Goal: Information Seeking & Learning: Find contact information

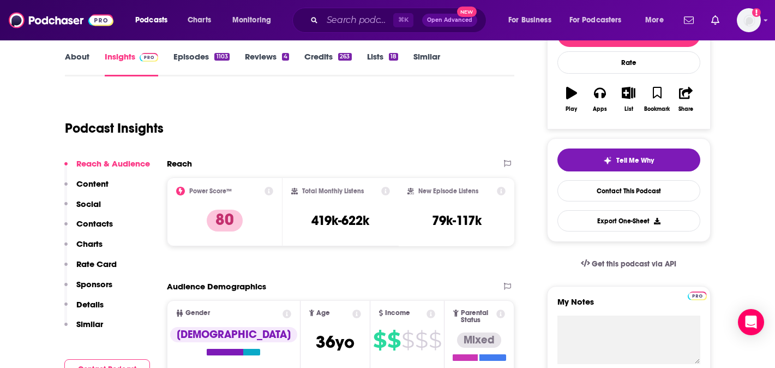
scroll to position [157, 0]
drag, startPoint x: 378, startPoint y: 218, endPoint x: 312, endPoint y: 219, distance: 66.0
click at [312, 219] on div "Total Monthly Listens 419k-622k" at bounding box center [340, 212] width 99 height 50
click at [104, 197] on button "Content" at bounding box center [86, 188] width 44 height 20
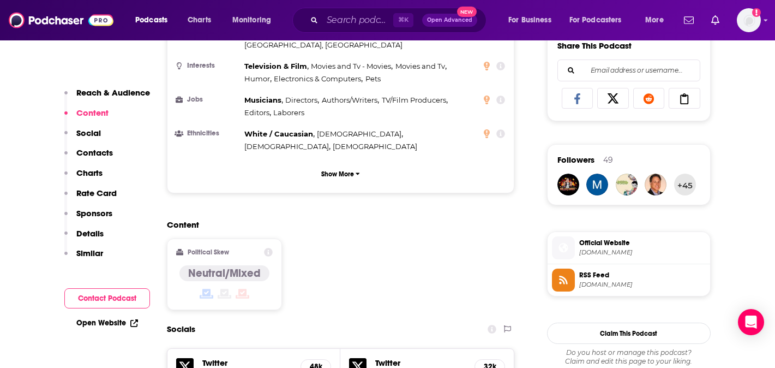
click at [95, 149] on p "Contacts" at bounding box center [94, 152] width 37 height 10
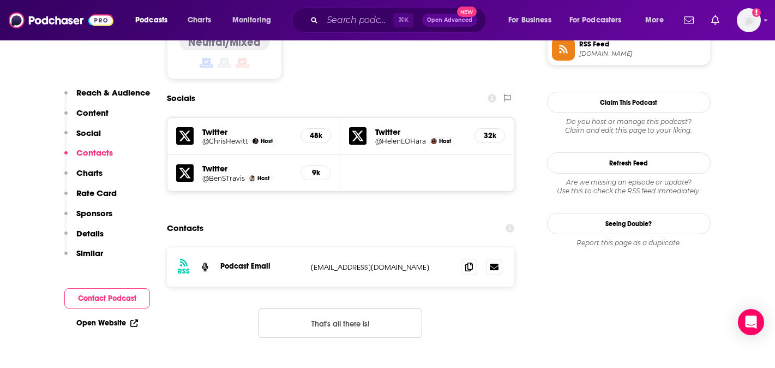
scroll to position [926, 0]
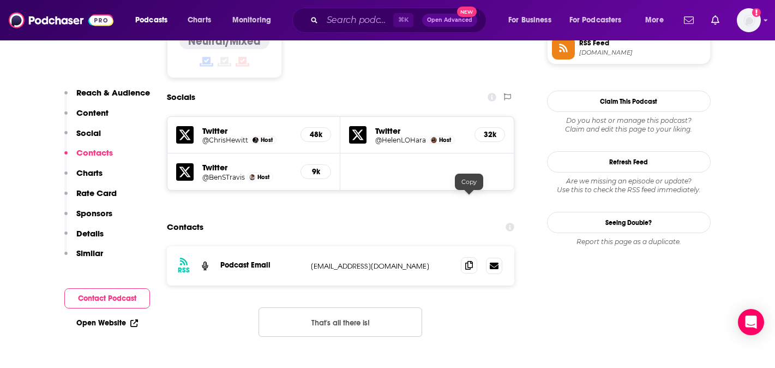
click at [467, 261] on icon at bounding box center [469, 265] width 8 height 9
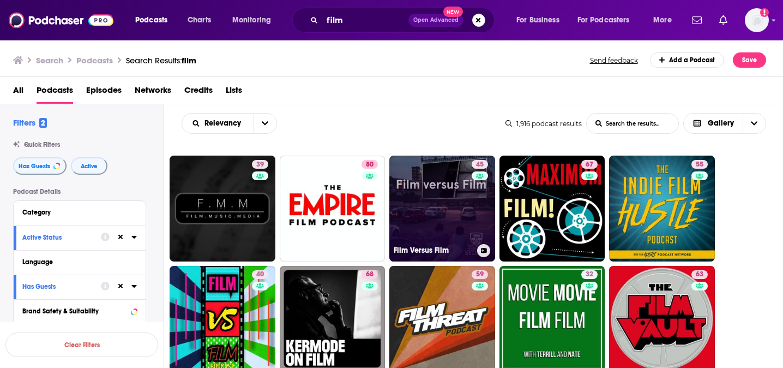
click at [423, 214] on link "45 Film Versus Film" at bounding box center [442, 208] width 106 height 106
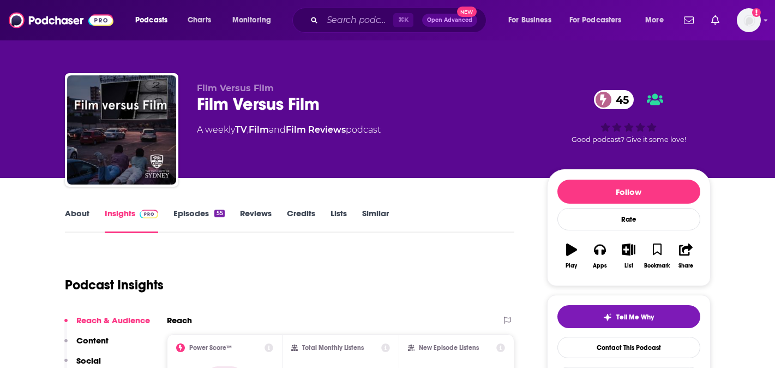
click at [187, 209] on link "Episodes 55" at bounding box center [198, 220] width 51 height 25
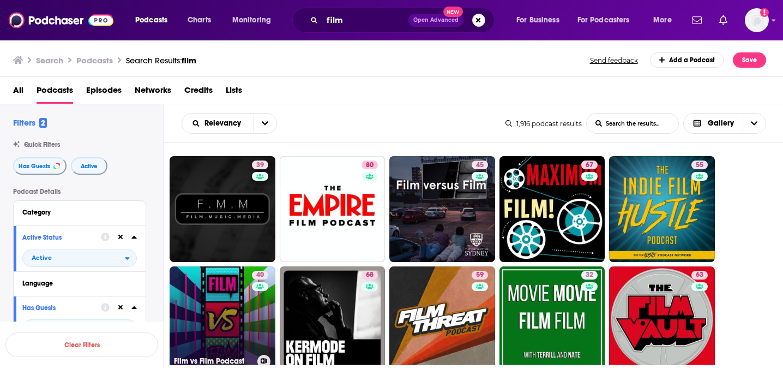
click at [221, 307] on link "40 Film vs Film Podcast" at bounding box center [223, 319] width 106 height 106
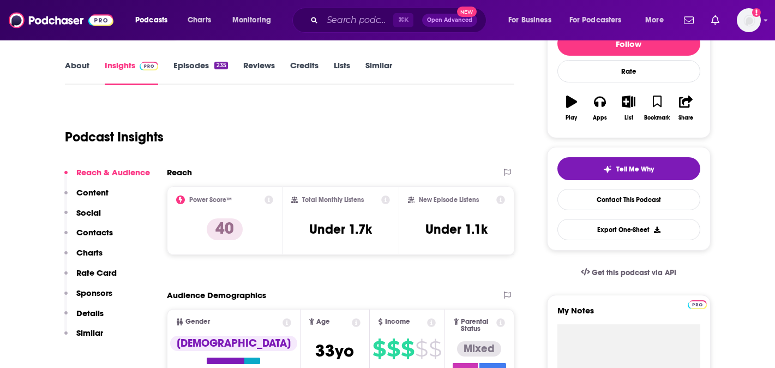
scroll to position [105, 0]
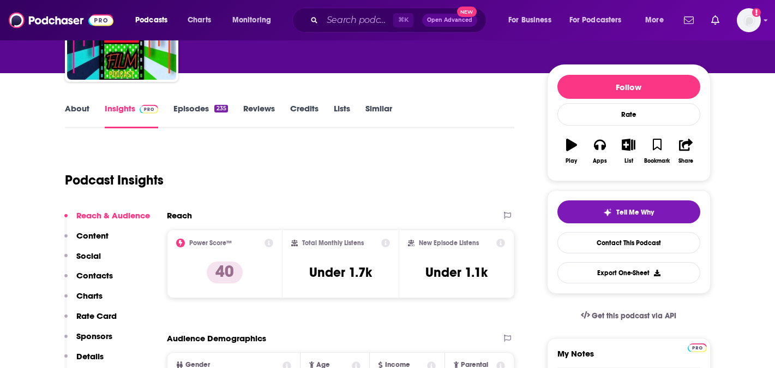
click at [188, 122] on link "Episodes 235" at bounding box center [200, 115] width 54 height 25
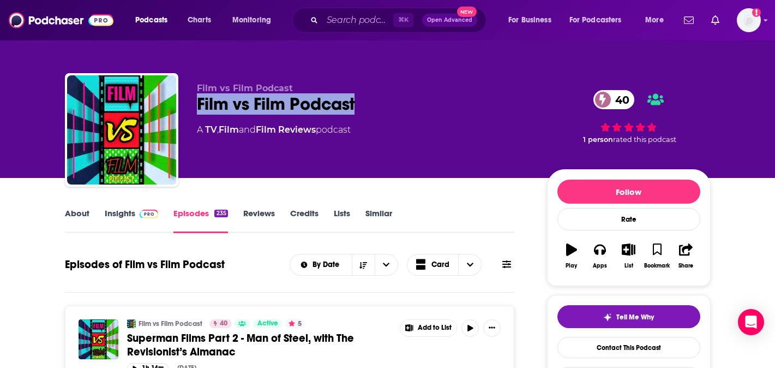
drag, startPoint x: 363, startPoint y: 104, endPoint x: 194, endPoint y: 101, distance: 169.1
click at [194, 101] on div "Film vs Film Podcast Film vs Film Podcast 40 A TV , Film and Film Reviews podca…" at bounding box center [388, 132] width 646 height 118
copy h2 "Film vs Film Podcast"
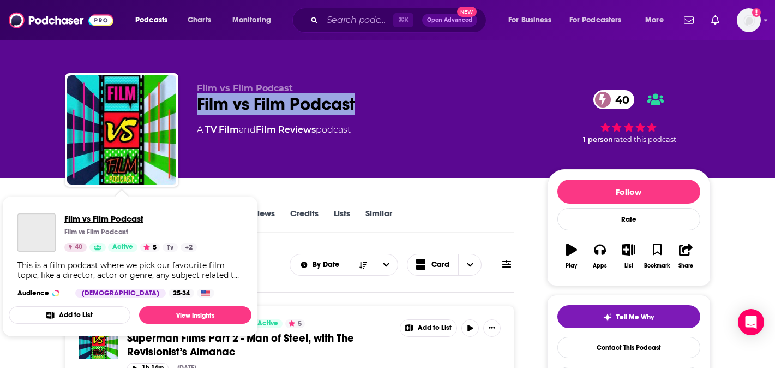
click at [79, 218] on span "Film vs Film Podcast" at bounding box center [130, 218] width 133 height 10
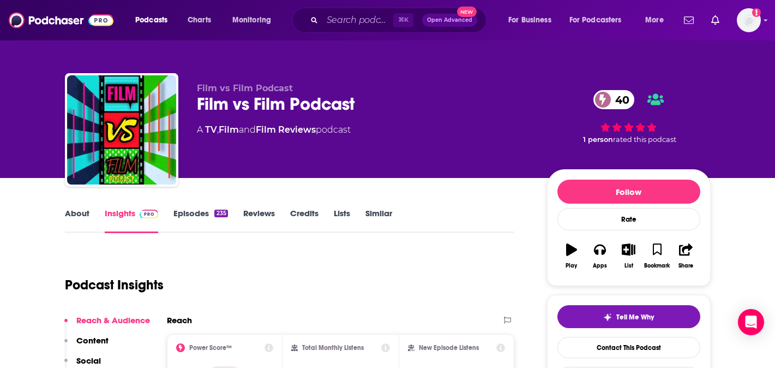
click at [86, 214] on link "About" at bounding box center [77, 220] width 25 height 25
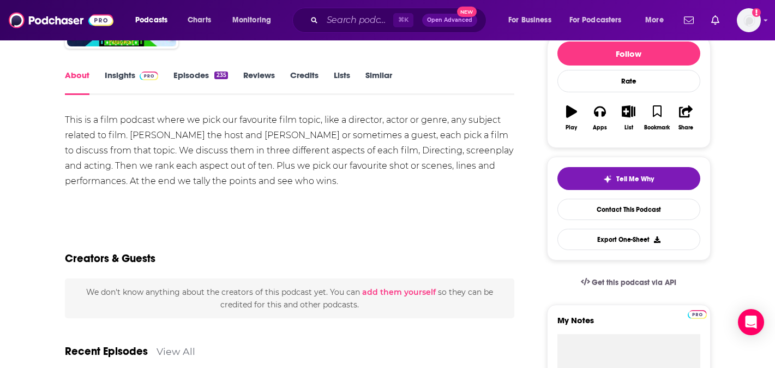
scroll to position [140, 0]
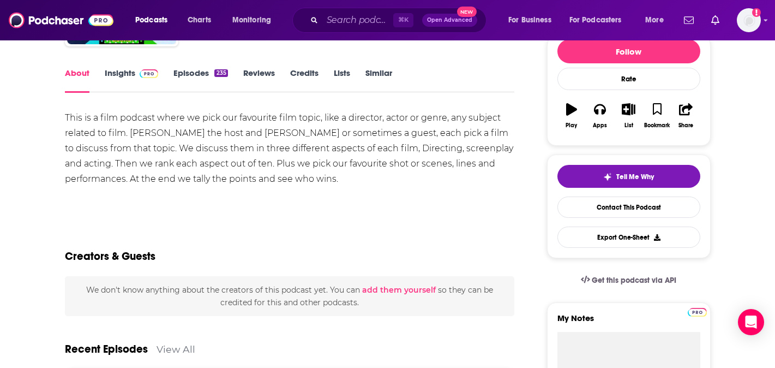
click at [111, 79] on link "Insights" at bounding box center [132, 80] width 54 height 25
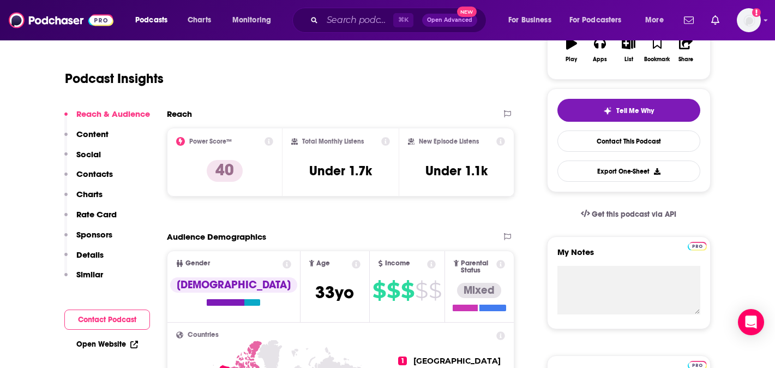
scroll to position [210, 0]
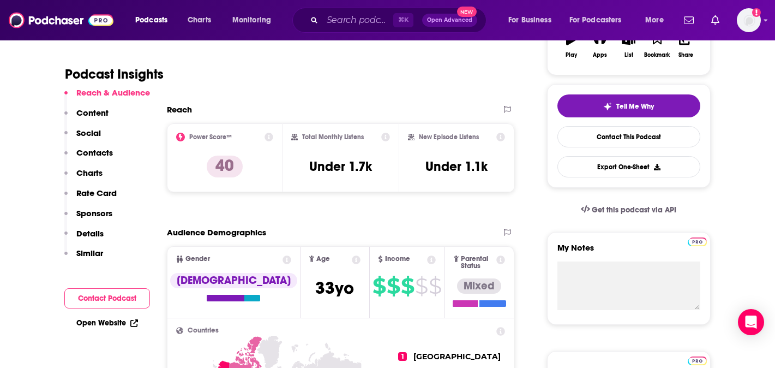
click at [87, 151] on p "Contacts" at bounding box center [94, 152] width 37 height 10
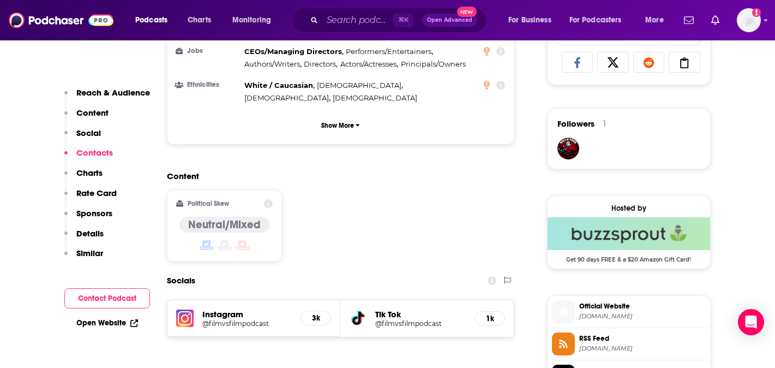
scroll to position [887, 0]
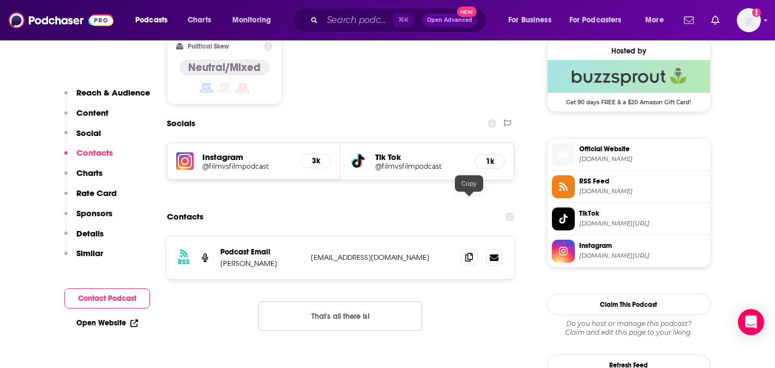
click at [473, 249] on span at bounding box center [469, 257] width 16 height 16
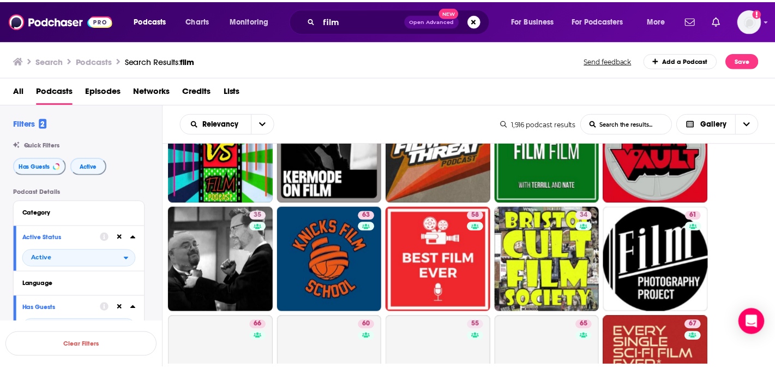
scroll to position [175, 0]
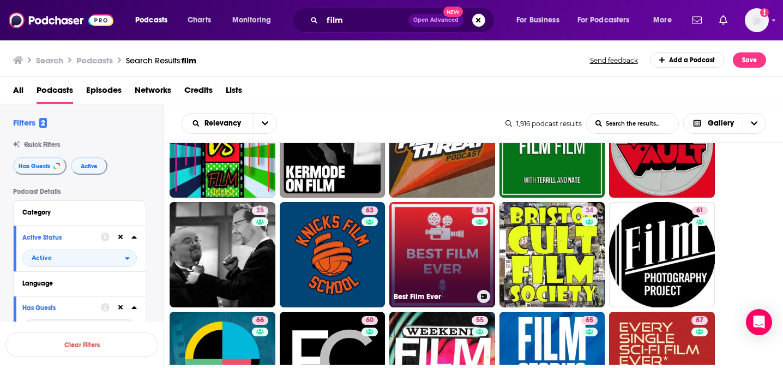
click at [449, 249] on link "58 Best Film Ever" at bounding box center [442, 255] width 106 height 106
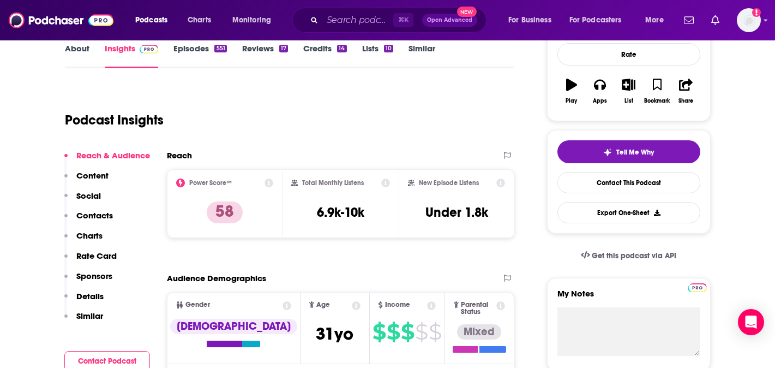
scroll to position [99, 0]
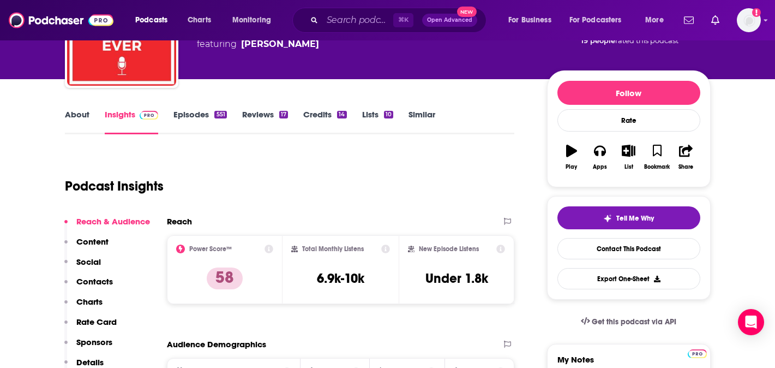
click at [191, 110] on link "Episodes 551" at bounding box center [199, 121] width 53 height 25
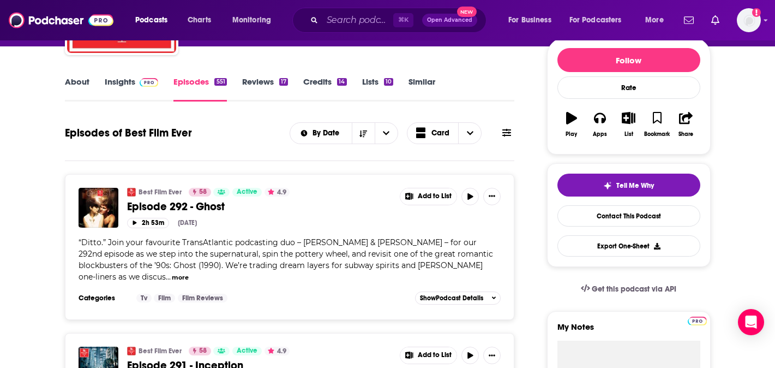
scroll to position [131, 0]
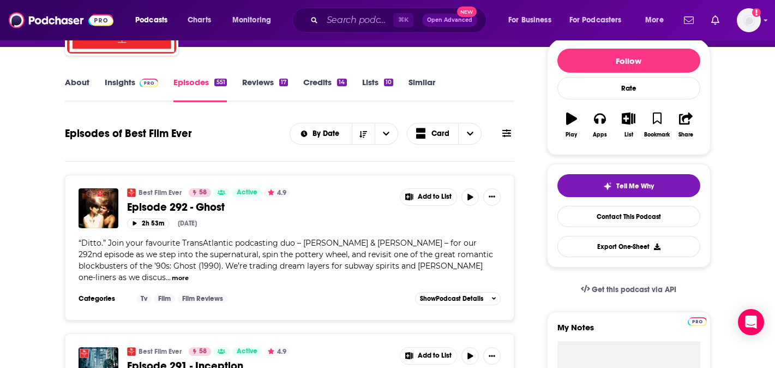
click at [125, 83] on link "Insights" at bounding box center [132, 89] width 54 height 25
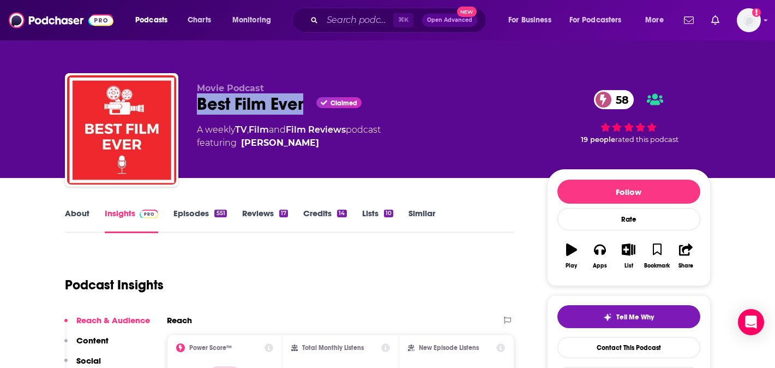
drag, startPoint x: 300, startPoint y: 104, endPoint x: 185, endPoint y: 99, distance: 115.7
click at [185, 99] on div "Movie Podcast Best Film Ever Claimed 58 A weekly TV , Film and Film Reviews pod…" at bounding box center [388, 132] width 646 height 118
copy h2 "Best Film Ever"
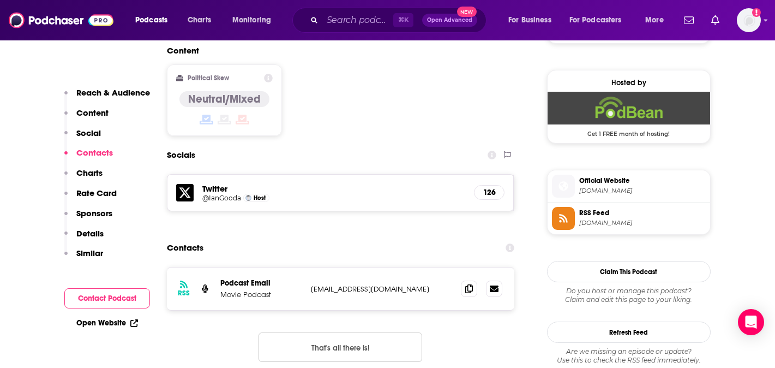
scroll to position [860, 0]
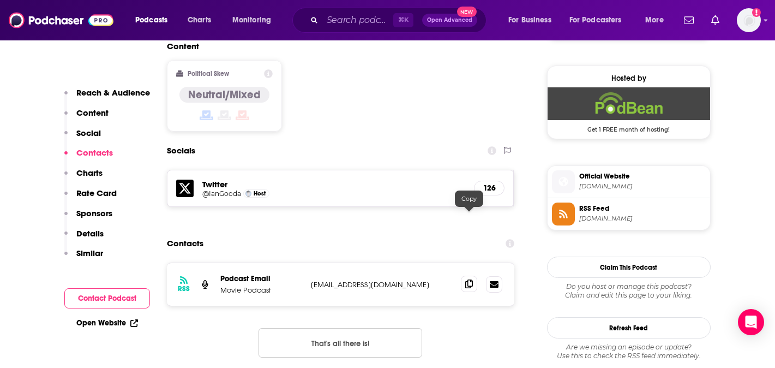
click at [466, 279] on icon at bounding box center [469, 283] width 8 height 9
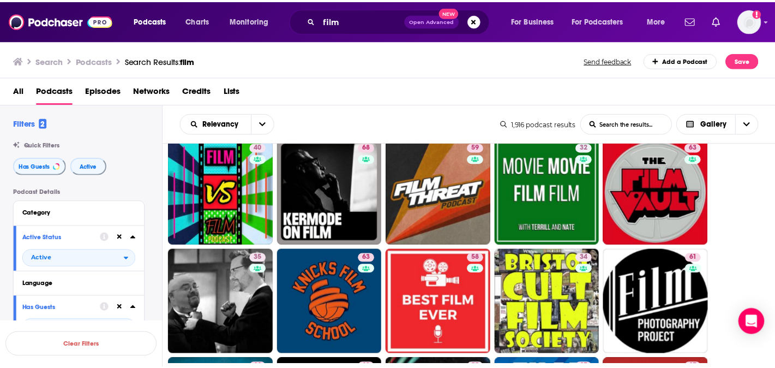
scroll to position [153, 0]
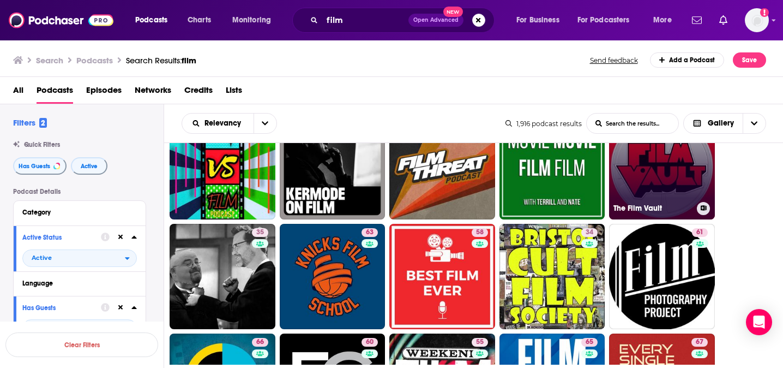
click at [709, 178] on div "63" at bounding box center [700, 160] width 19 height 84
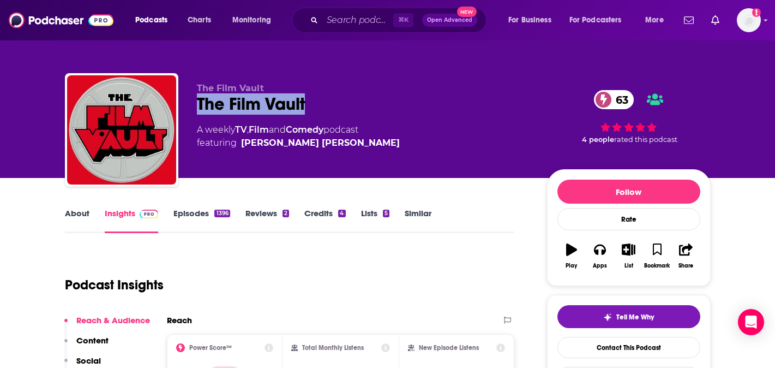
drag, startPoint x: 309, startPoint y: 110, endPoint x: 195, endPoint y: 103, distance: 114.2
click at [195, 103] on div "The Film Vault The Film Vault 63 A weekly TV , Film and Comedy podcast featurin…" at bounding box center [388, 132] width 646 height 118
copy h2 "The Film Vault"
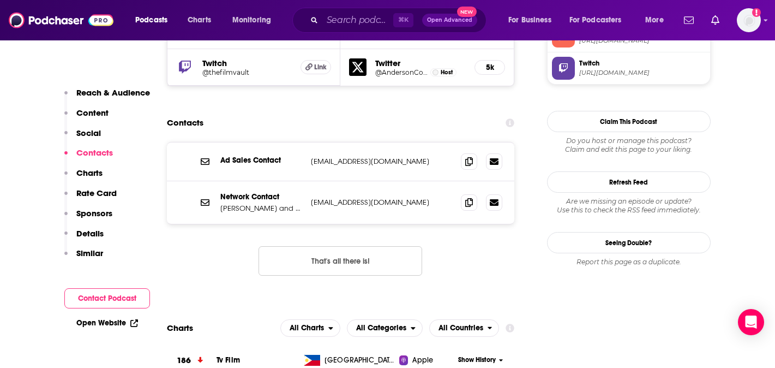
scroll to position [1039, 0]
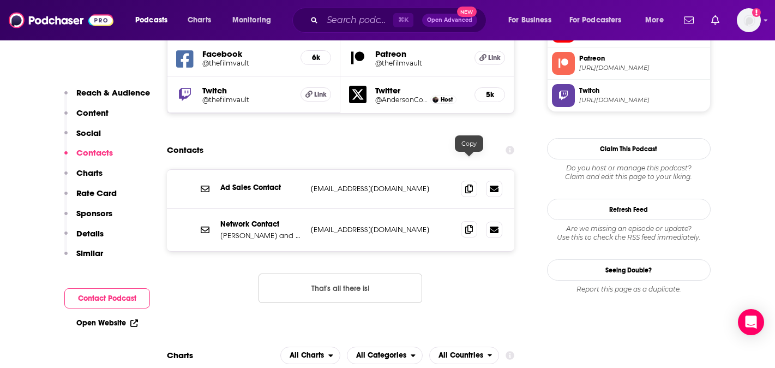
click at [473, 225] on icon at bounding box center [469, 229] width 8 height 9
click at [93, 111] on p "Content" at bounding box center [92, 112] width 32 height 10
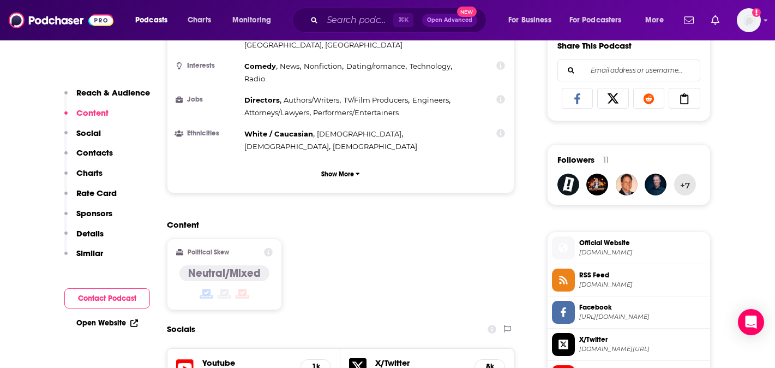
click at [113, 93] on p "Reach & Audience" at bounding box center [113, 92] width 74 height 10
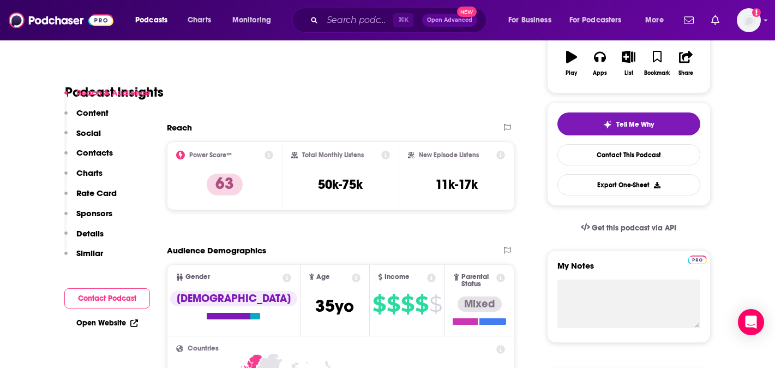
scroll to position [163, 0]
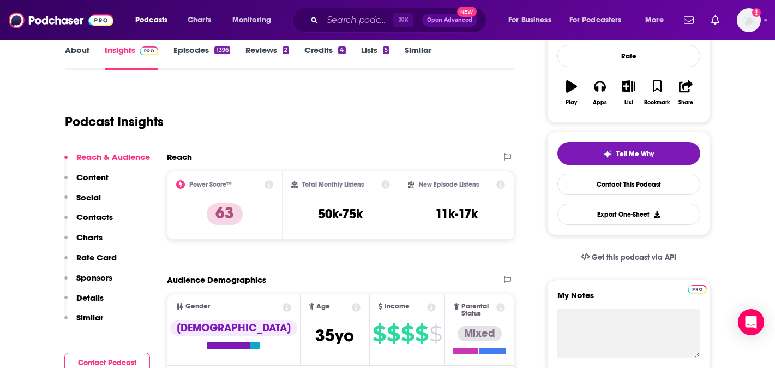
click at [186, 51] on link "Episodes 1396" at bounding box center [201, 57] width 56 height 25
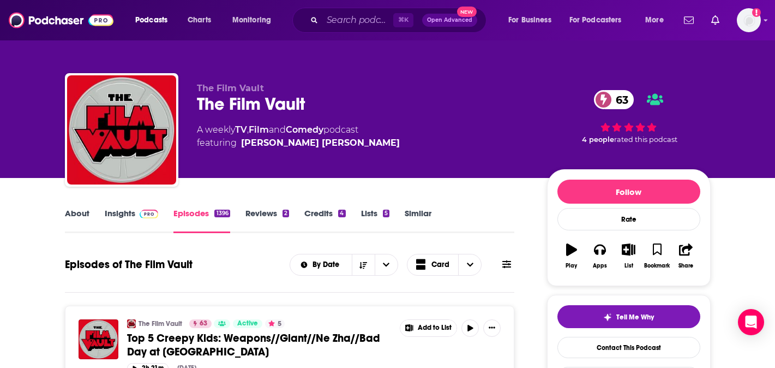
scroll to position [357, 0]
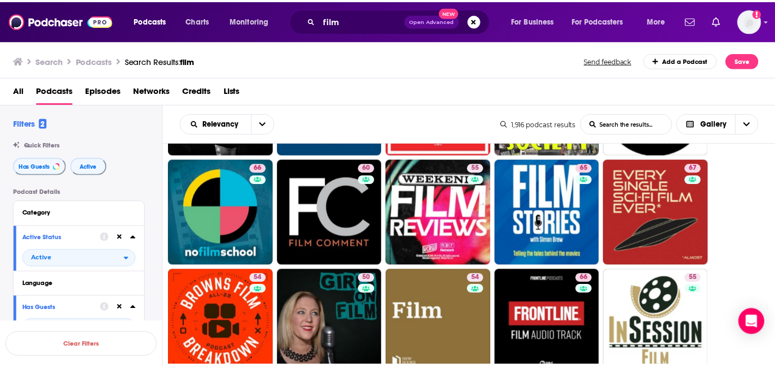
scroll to position [349, 0]
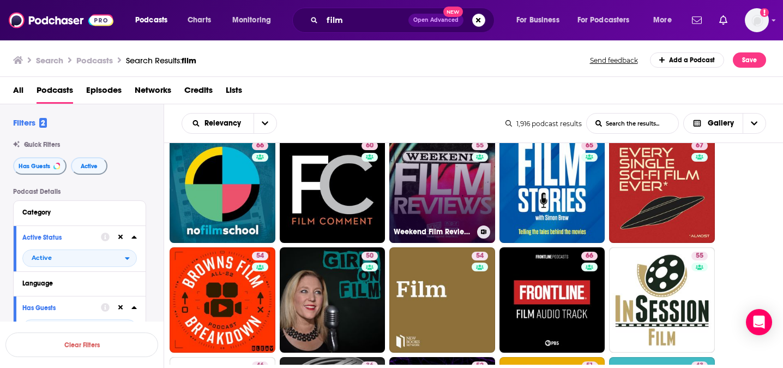
click at [447, 197] on link "55 Weekend Film Reviews" at bounding box center [442, 190] width 106 height 106
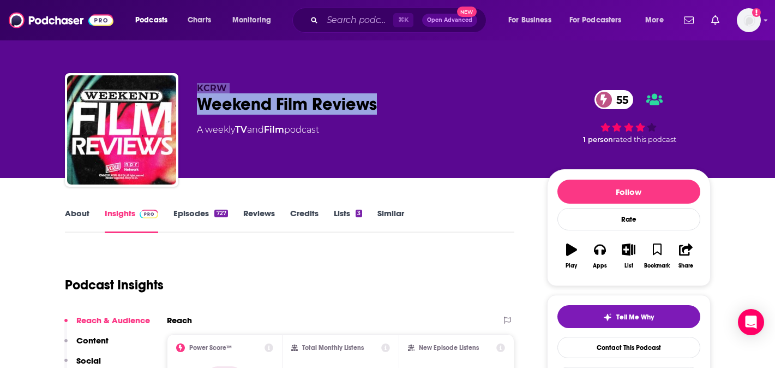
drag, startPoint x: 381, startPoint y: 103, endPoint x: 168, endPoint y: 98, distance: 212.7
click at [168, 98] on div "KCRW Weekend Film Reviews 55 A weekly TV and Film podcast 55 1 person rated thi…" at bounding box center [388, 132] width 646 height 118
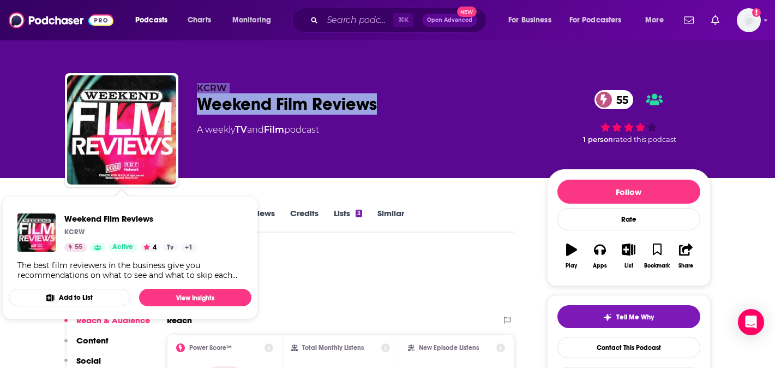
copy div "KCRW Weekend Film Reviews"
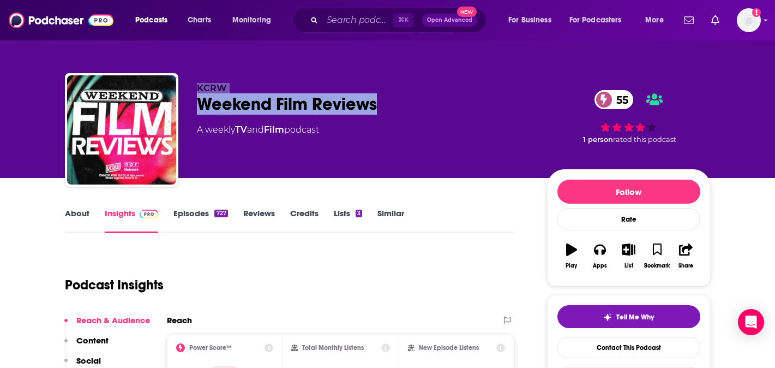
click at [106, 353] on button "Content" at bounding box center [86, 345] width 44 height 20
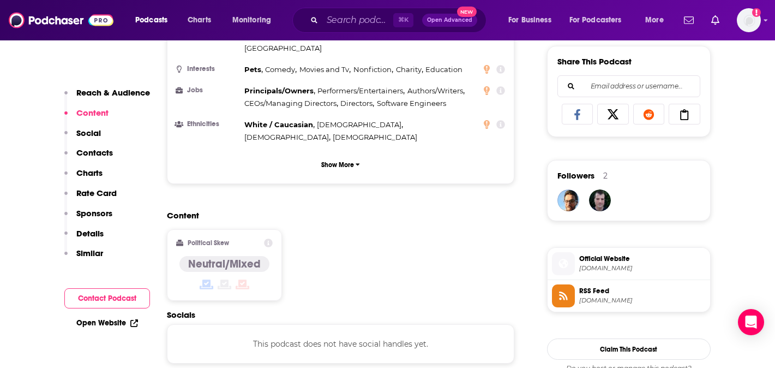
scroll to position [682, 0]
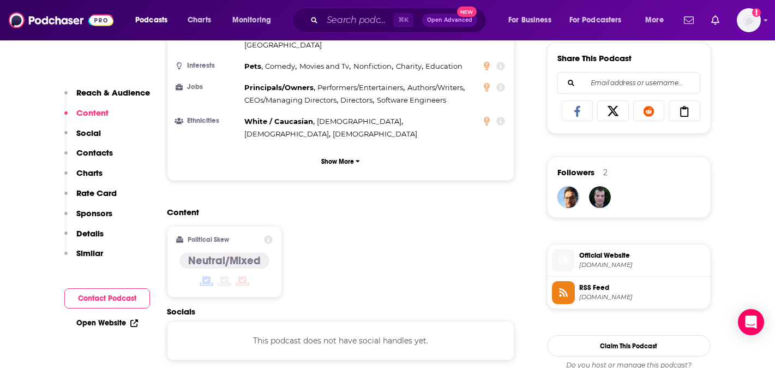
click at [87, 153] on p "Contacts" at bounding box center [94, 152] width 37 height 10
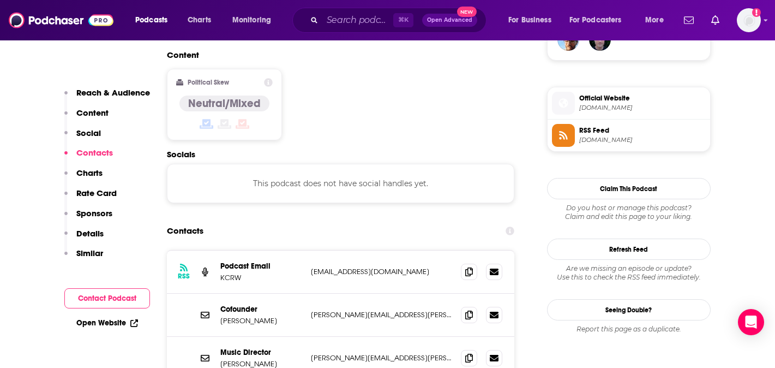
scroll to position [853, 0]
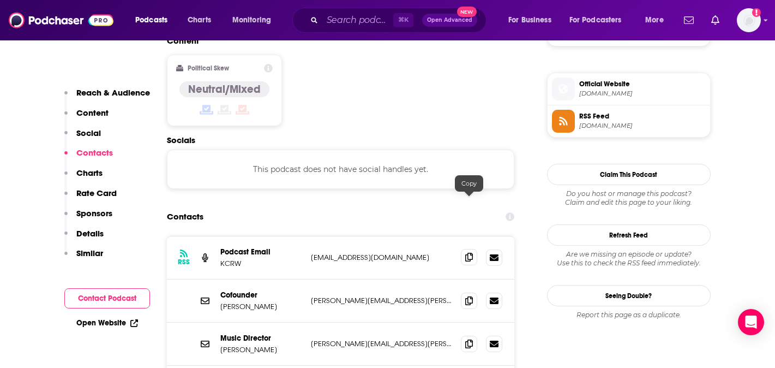
click at [466, 252] on icon at bounding box center [469, 256] width 8 height 9
click at [468, 252] on icon at bounding box center [469, 256] width 8 height 9
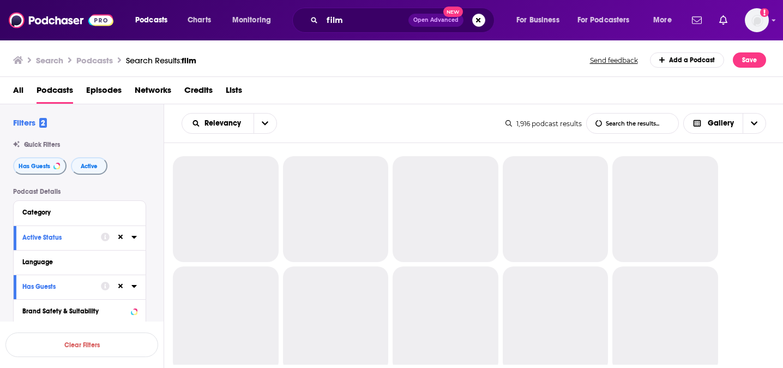
click at [770, 90] on div "All Podcasts Episodes Networks Credits Lists" at bounding box center [394, 92] width 762 height 22
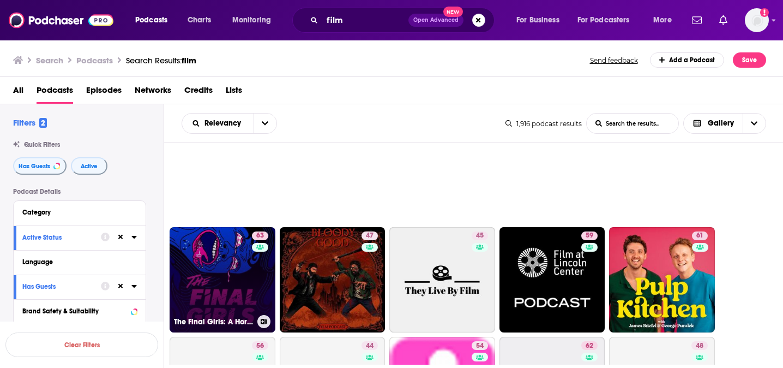
scroll to position [611, 0]
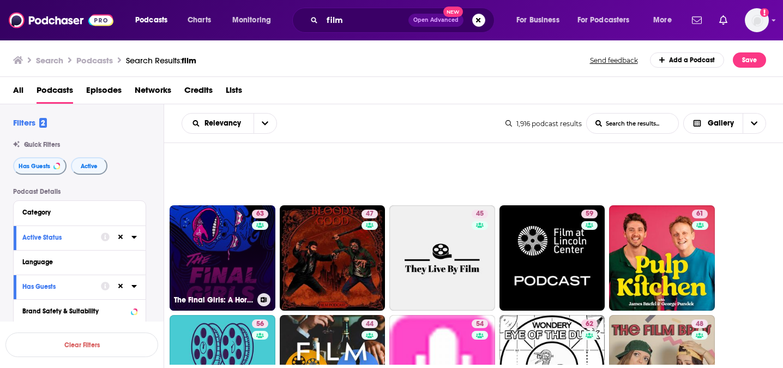
click at [223, 279] on link "63 The Final Girls: A Horror Film Podcast" at bounding box center [223, 258] width 106 height 106
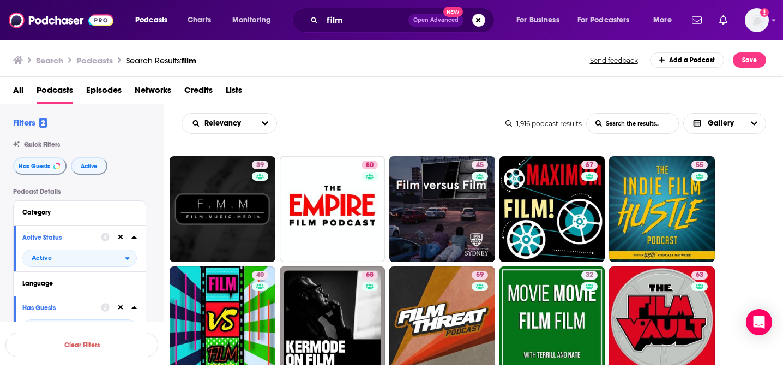
click at [420, 131] on div "Relevancy List Search Input Search the results... Gallery" at bounding box center [344, 123] width 324 height 21
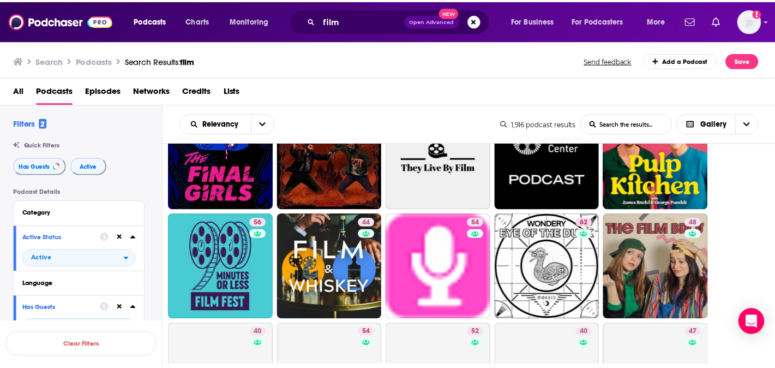
scroll to position [720, 0]
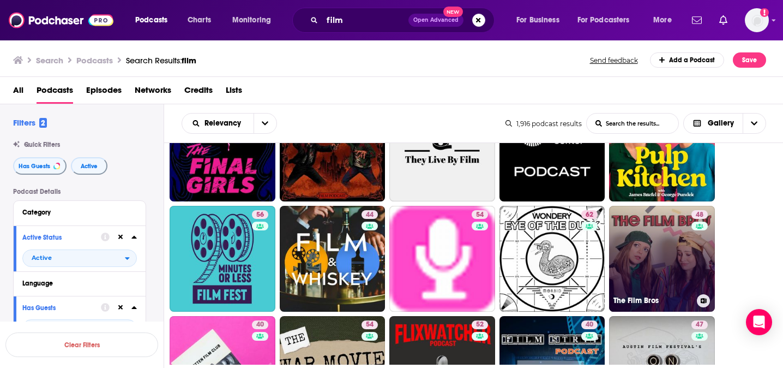
click at [635, 269] on link "48 The Film Bros" at bounding box center [662, 259] width 106 height 106
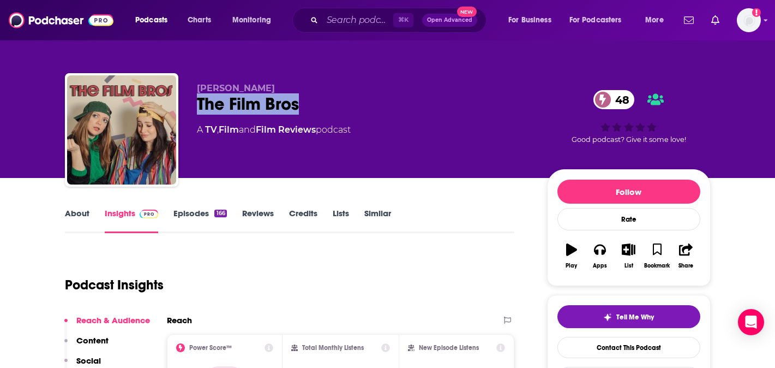
drag, startPoint x: 329, startPoint y: 110, endPoint x: 183, endPoint y: 98, distance: 146.1
click at [184, 98] on div "Alexandra Kopko The Film Bros 48 A TV , Film and Film Reviews podcast 48 Good p…" at bounding box center [388, 132] width 646 height 118
copy h2 "The Film Bros"
click at [83, 358] on p "Social" at bounding box center [88, 360] width 25 height 10
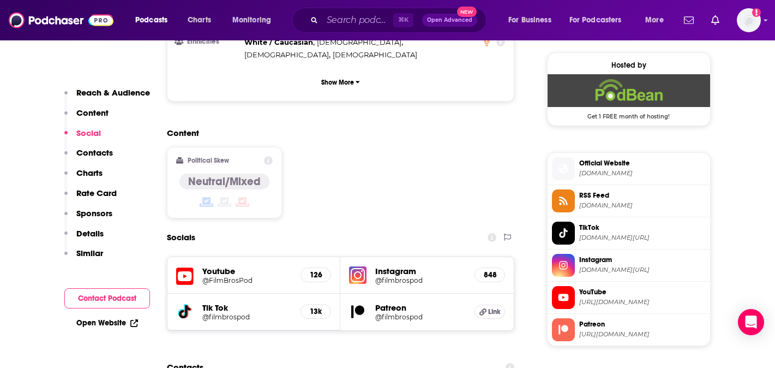
scroll to position [794, 0]
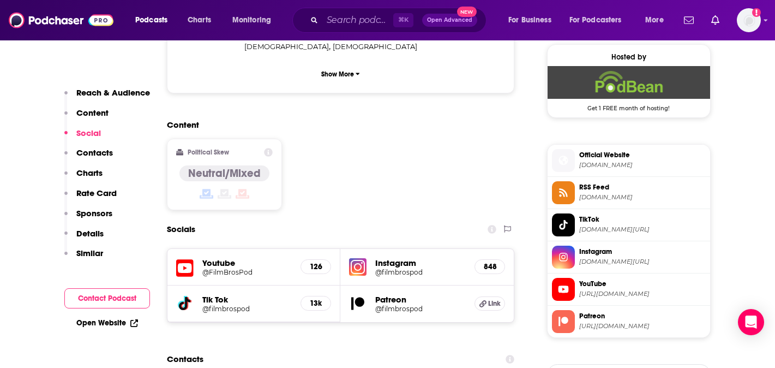
click at [85, 148] on p "Contacts" at bounding box center [94, 152] width 37 height 10
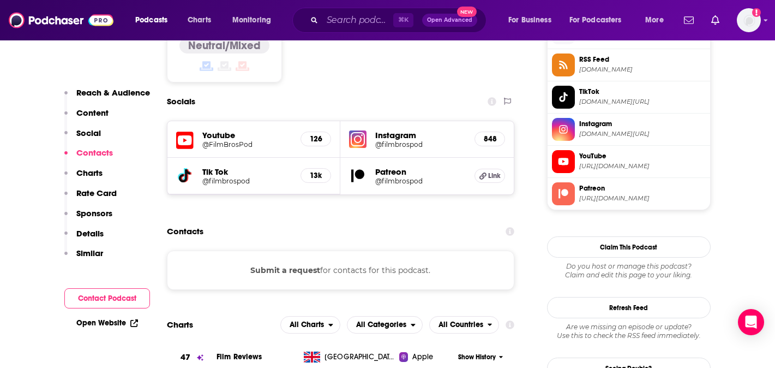
scroll to position [924, 0]
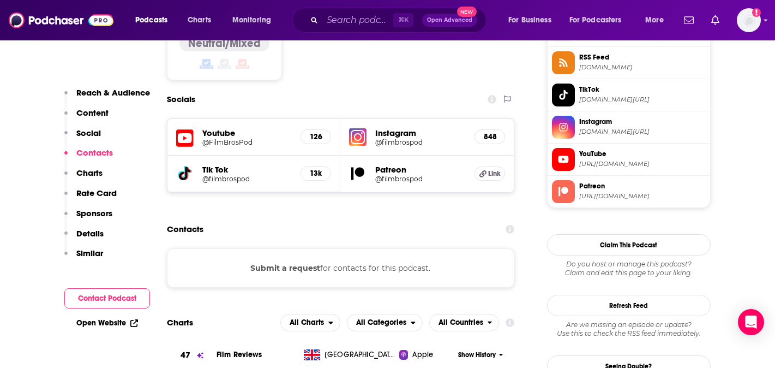
click at [314, 262] on button "Submit a request" at bounding box center [285, 268] width 70 height 12
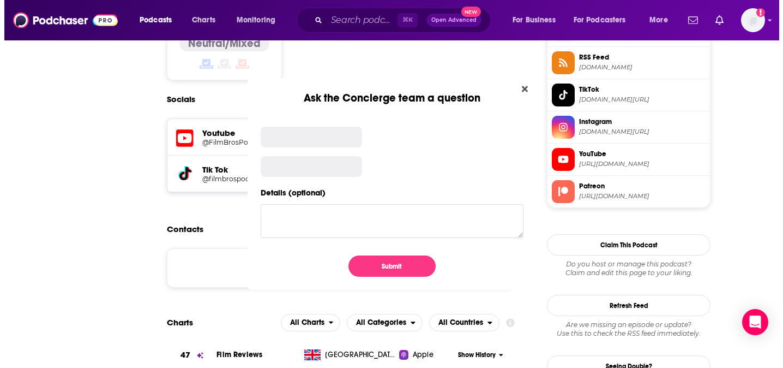
scroll to position [0, 0]
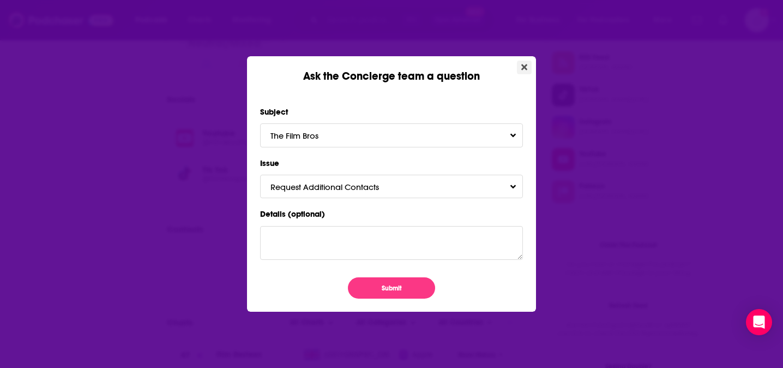
click at [520, 65] on button "Close" at bounding box center [524, 68] width 15 height 14
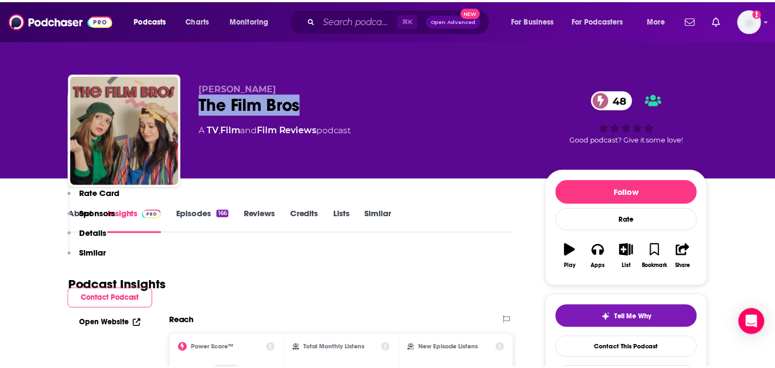
scroll to position [924, 0]
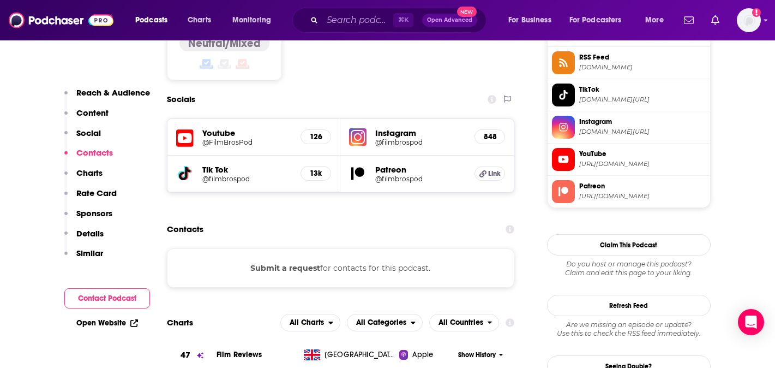
click at [382, 138] on h5 "@filmbrospod" at bounding box center [420, 142] width 91 height 8
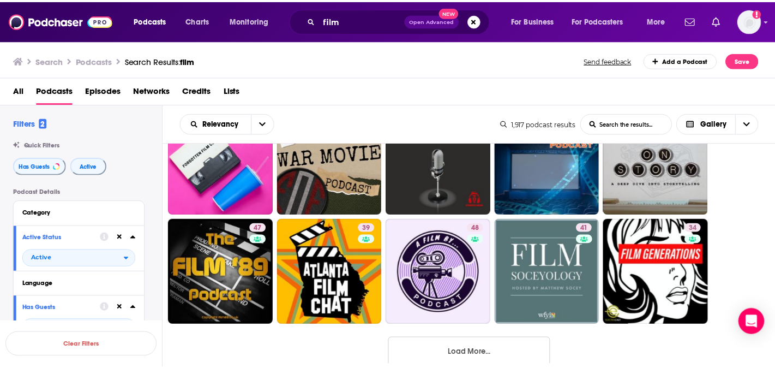
scroll to position [946, 0]
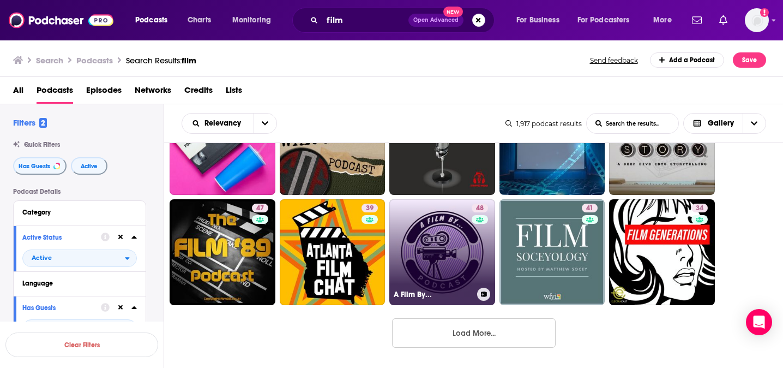
click at [460, 265] on link "48 A Film By..." at bounding box center [442, 252] width 106 height 106
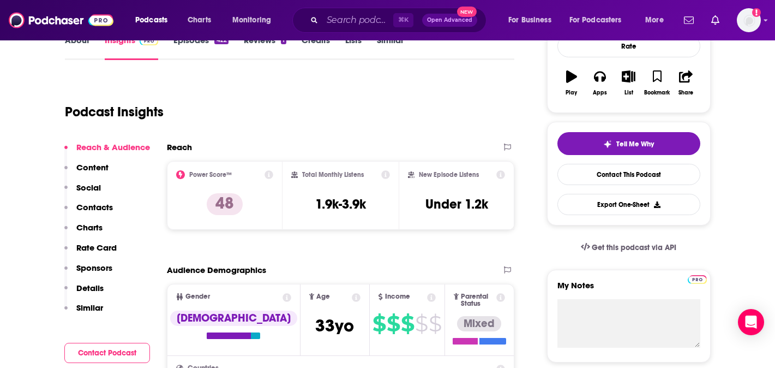
scroll to position [100, 0]
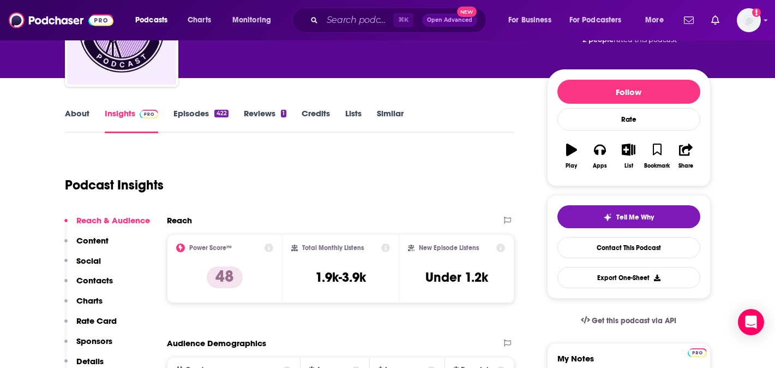
click at [89, 259] on p "Social" at bounding box center [88, 260] width 25 height 10
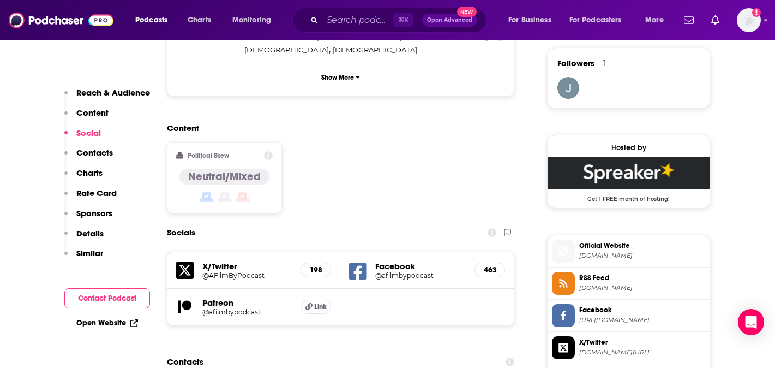
scroll to position [794, 0]
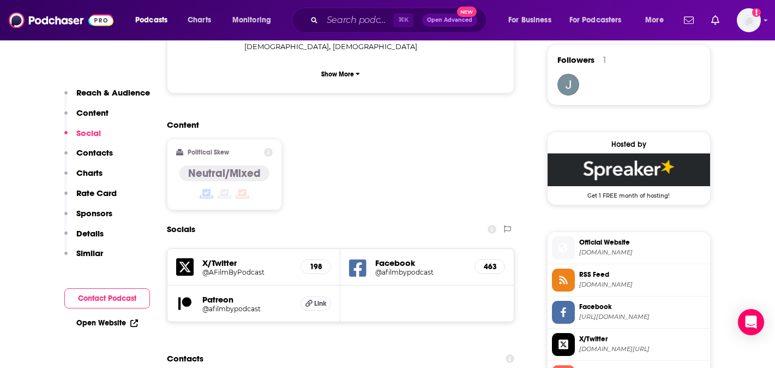
click at [88, 145] on button "Social" at bounding box center [82, 138] width 37 height 20
click at [94, 150] on p "Contacts" at bounding box center [94, 152] width 37 height 10
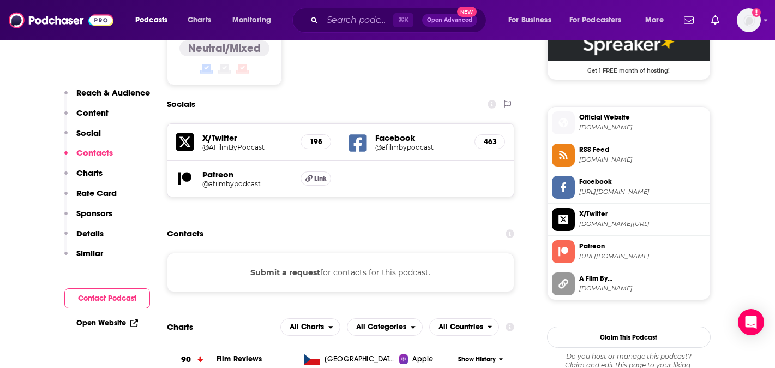
scroll to position [923, 0]
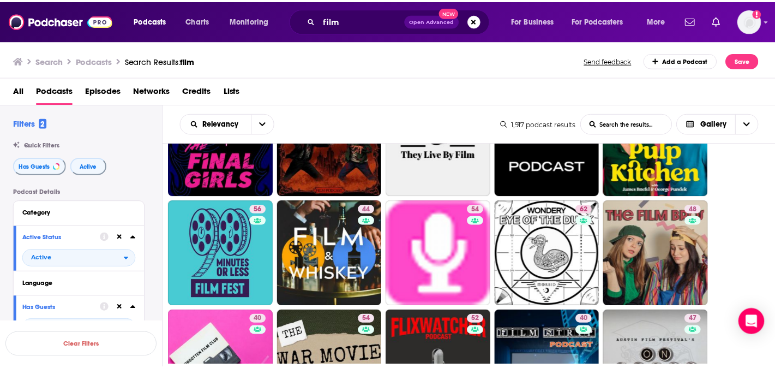
scroll to position [742, 0]
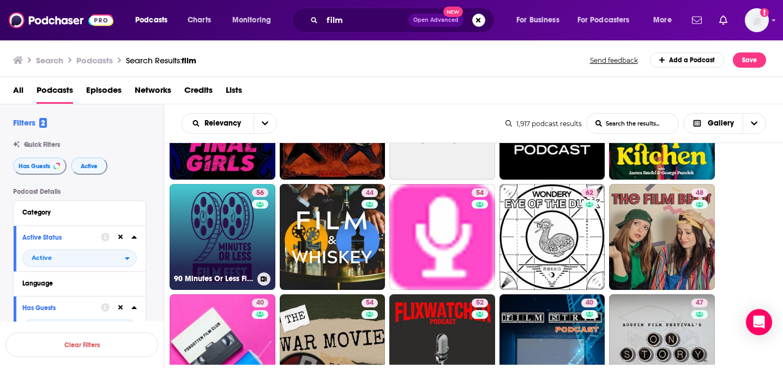
click at [206, 248] on link "56 90 Minutes Or Less Film Fest" at bounding box center [223, 237] width 106 height 106
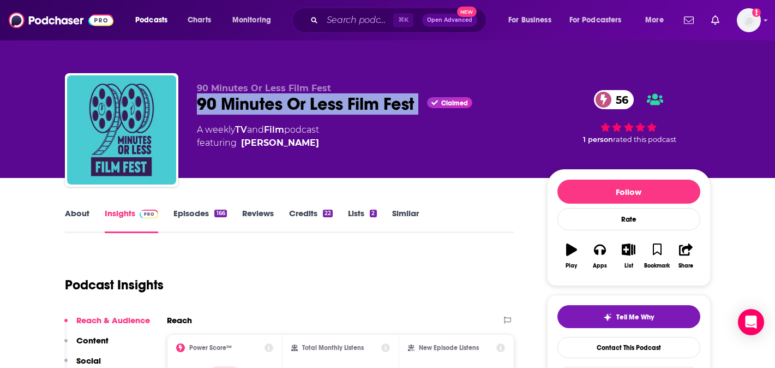
drag, startPoint x: 420, startPoint y: 101, endPoint x: 186, endPoint y: 107, distance: 234.0
click at [186, 107] on div "90 Minutes Or Less Film Fest 90 Minutes Or Less Film Fest Claimed 56 A weekly T…" at bounding box center [388, 132] width 646 height 118
copy div "90 Minutes Or Less Film Fest"
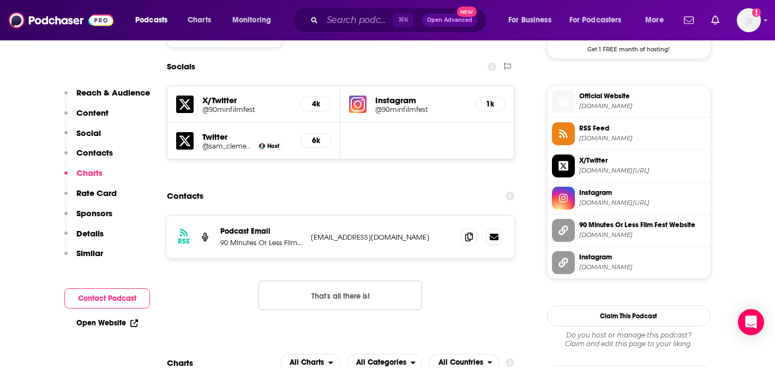
scroll to position [896, 0]
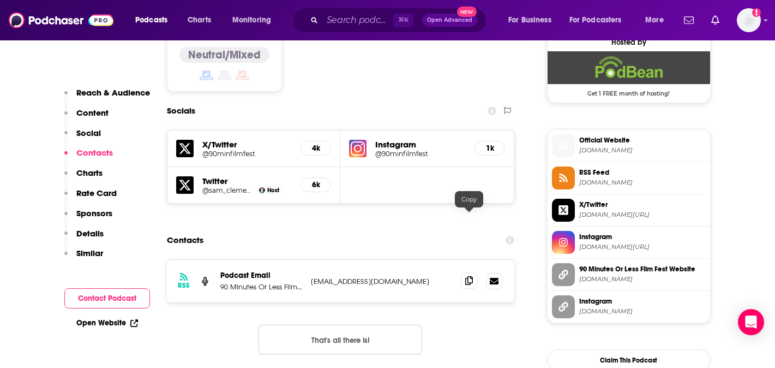
click at [468, 276] on icon at bounding box center [469, 280] width 8 height 9
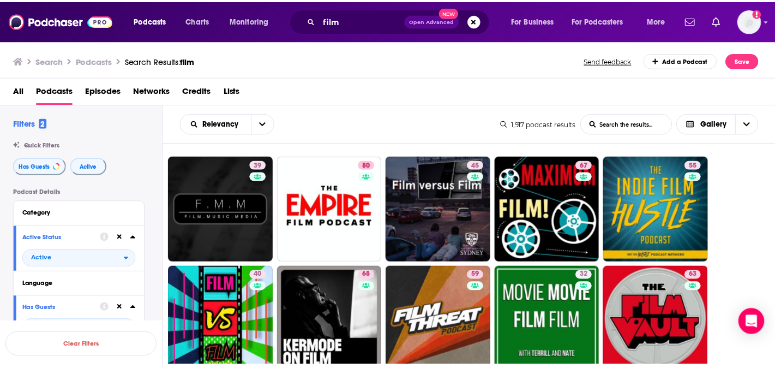
scroll to position [22, 0]
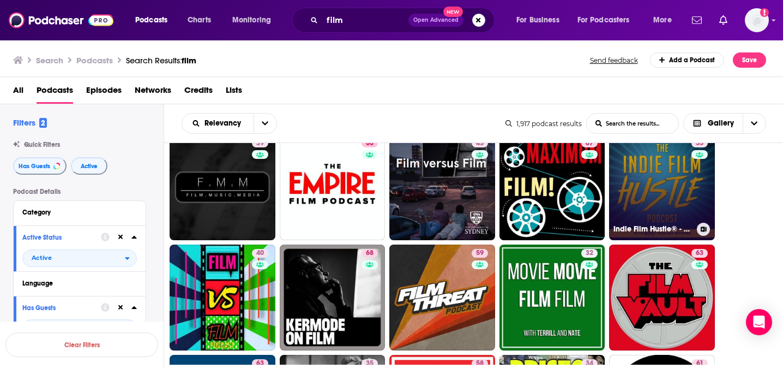
click at [678, 184] on link "55 Indie Film Hustle® - A Filmmaking Podcast" at bounding box center [662, 187] width 106 height 106
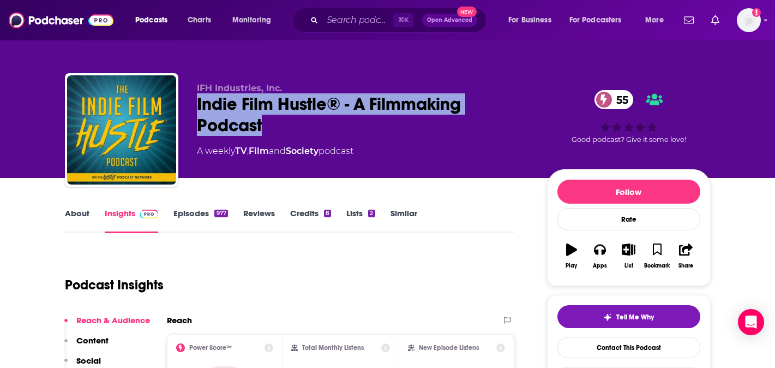
drag, startPoint x: 275, startPoint y: 121, endPoint x: 194, endPoint y: 97, distance: 84.4
click at [194, 97] on div "IFH Industries, Inc. Indie Film Hustle® - A Filmmaking Podcast 55 A weekly TV ,…" at bounding box center [388, 132] width 646 height 118
copy h2 "Indie Film Hustle® - A Filmmaking Podcast"
click at [91, 352] on button "Content" at bounding box center [86, 345] width 44 height 20
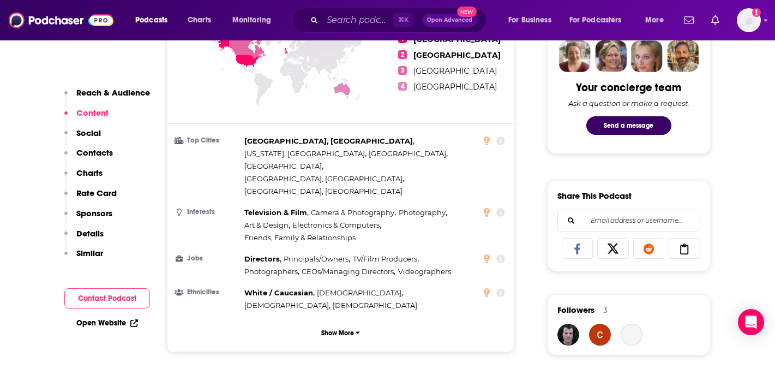
scroll to position [707, 0]
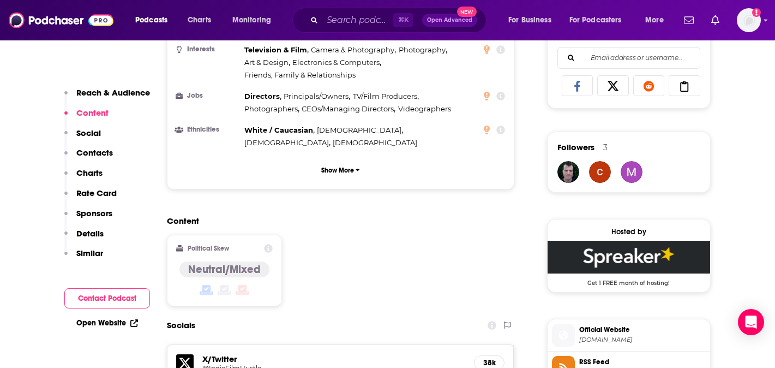
click at [94, 149] on p "Contacts" at bounding box center [94, 152] width 37 height 10
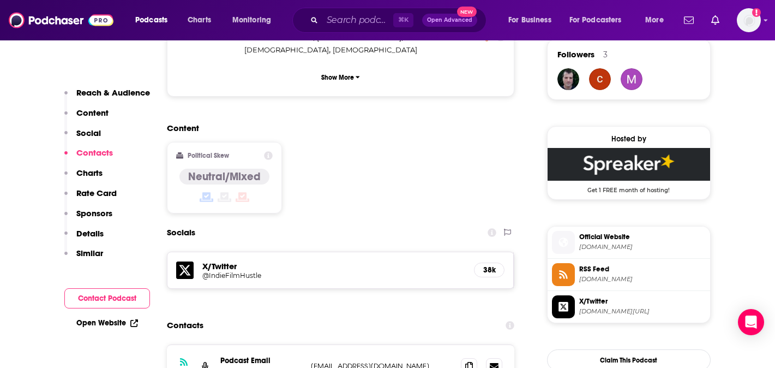
scroll to position [899, 0]
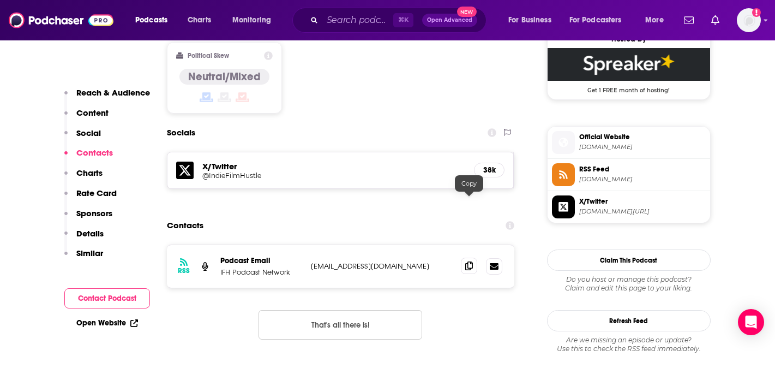
click at [466, 257] on span at bounding box center [469, 265] width 16 height 16
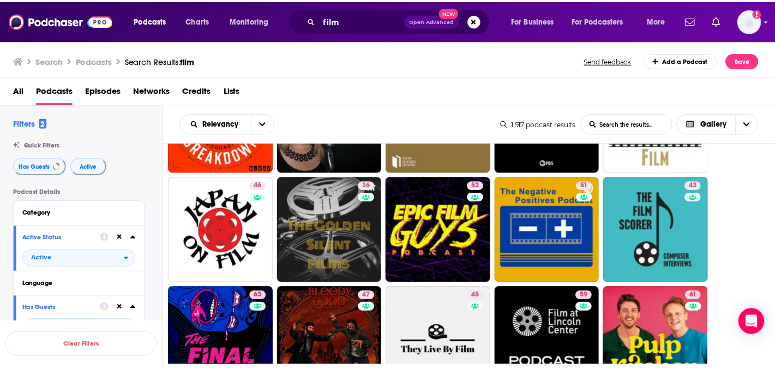
scroll to position [545, 0]
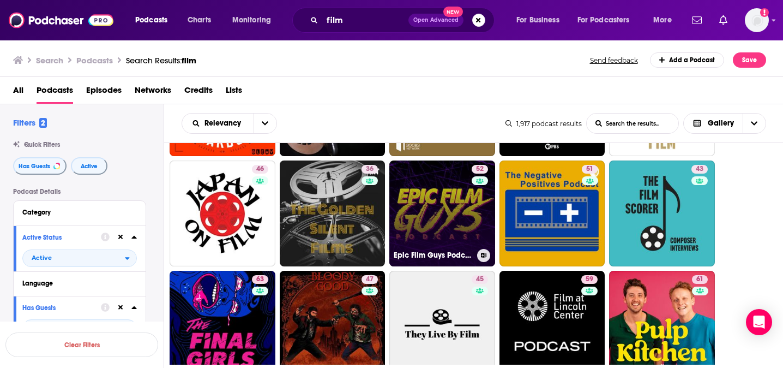
click at [465, 229] on link "52 Epic Film Guys Podcast" at bounding box center [442, 213] width 106 height 106
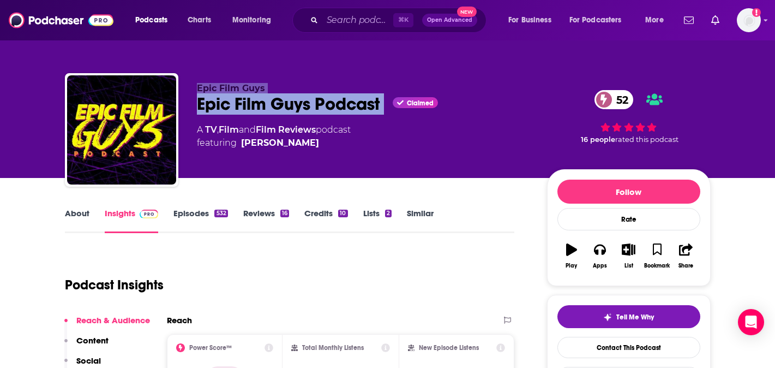
drag, startPoint x: 386, startPoint y: 103, endPoint x: 174, endPoint y: 105, distance: 212.1
click at [174, 105] on div "Epic Film Guys Epic Film Guys Podcast Claimed 52 A TV , Film and Film Reviews p…" at bounding box center [388, 132] width 646 height 118
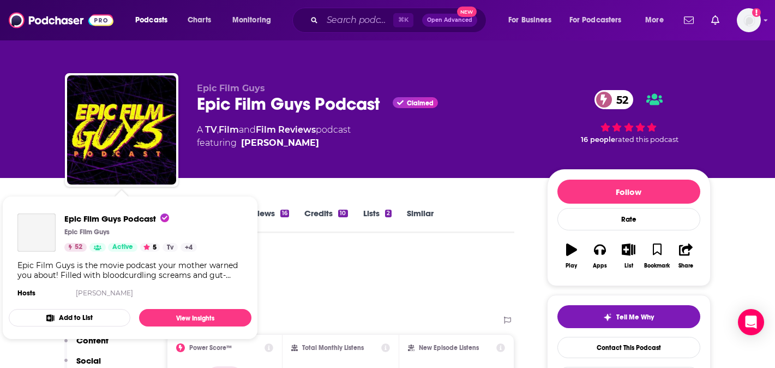
click at [194, 111] on div "Epic Film Guys Epic Film Guys Podcast Claimed 52 A TV , Film and Film Reviews p…" at bounding box center [388, 132] width 646 height 118
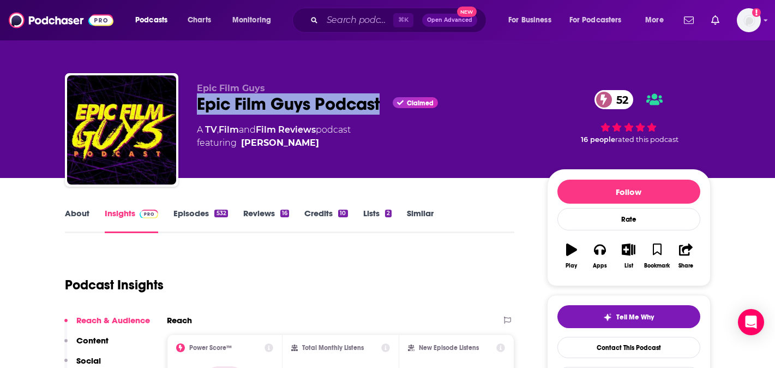
drag, startPoint x: 195, startPoint y: 109, endPoint x: 382, endPoint y: 106, distance: 187.1
click at [382, 106] on div "Epic Film Guys Epic Film Guys Podcast Claimed 52 A TV , Film and Film Reviews p…" at bounding box center [388, 132] width 646 height 118
copy h2 "Epic Film Guys Podcast"
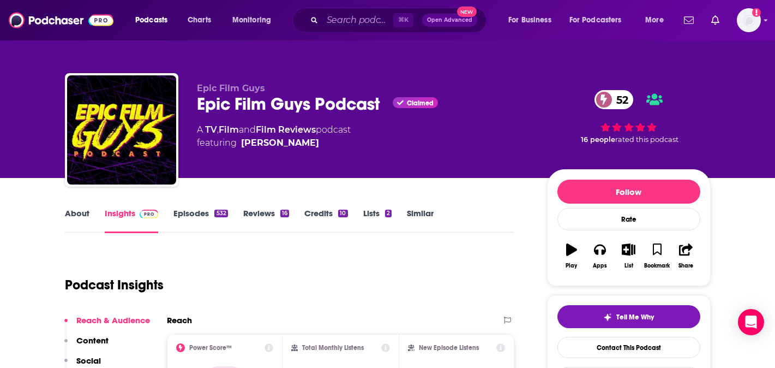
drag, startPoint x: 382, startPoint y: 106, endPoint x: 234, endPoint y: -52, distance: 216.8
click at [234, 0] on html "Podcasts Charts Monitoring ⌘ K Open Advanced New For Business For Podcasters Mo…" at bounding box center [387, 184] width 775 height 368
click at [98, 352] on button "Content" at bounding box center [86, 345] width 44 height 20
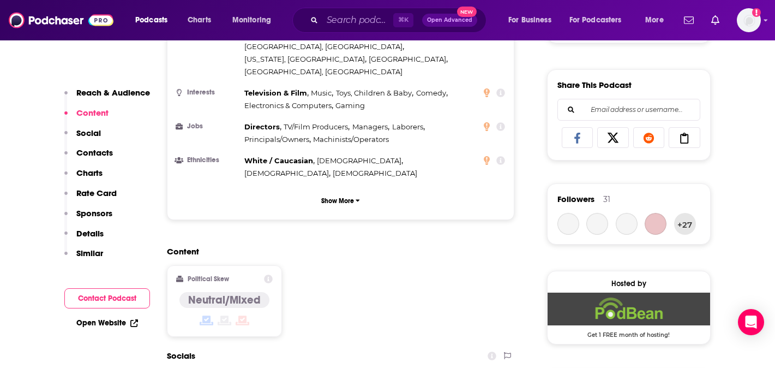
scroll to position [694, 0]
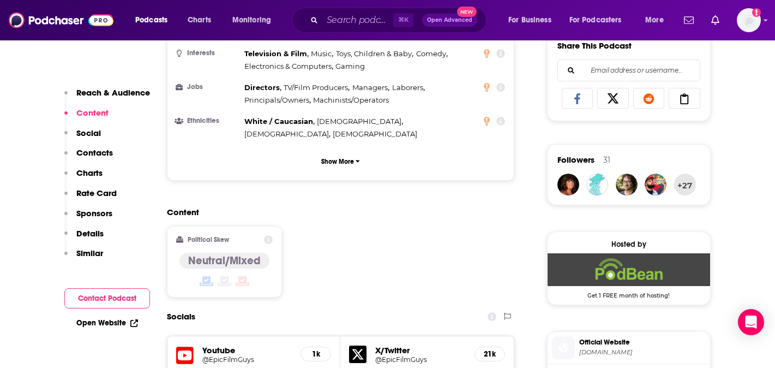
click at [94, 148] on div "Reach & Audience Content Social Contacts Charts Rate Card Sponsors Details Simi…" at bounding box center [107, 177] width 86 height 181
click at [94, 152] on p "Contacts" at bounding box center [94, 152] width 37 height 10
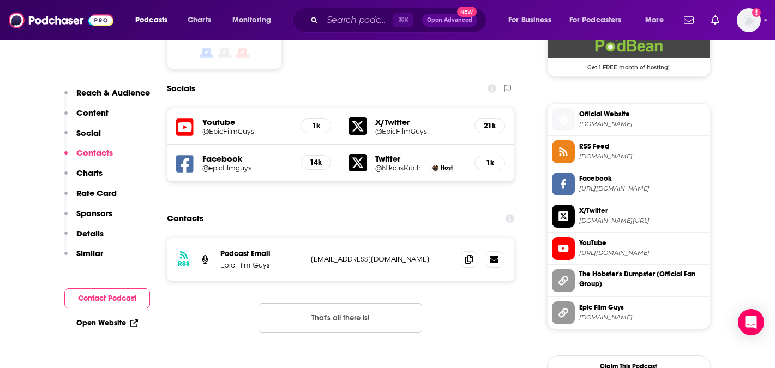
scroll to position [924, 0]
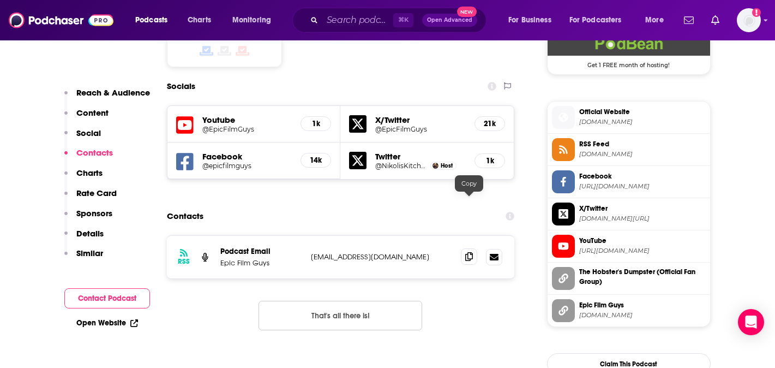
click at [471, 252] on icon at bounding box center [469, 256] width 8 height 9
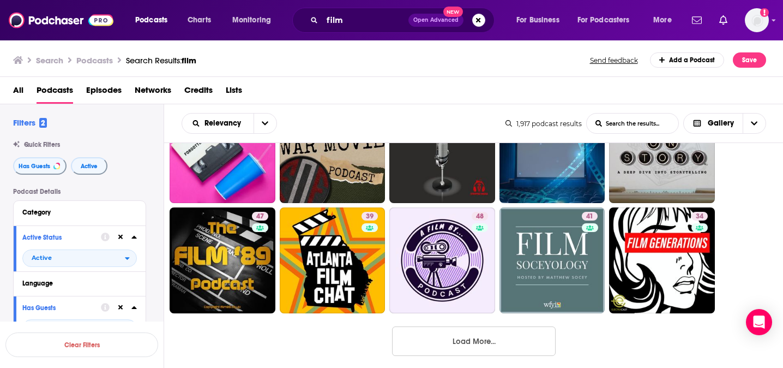
scroll to position [946, 0]
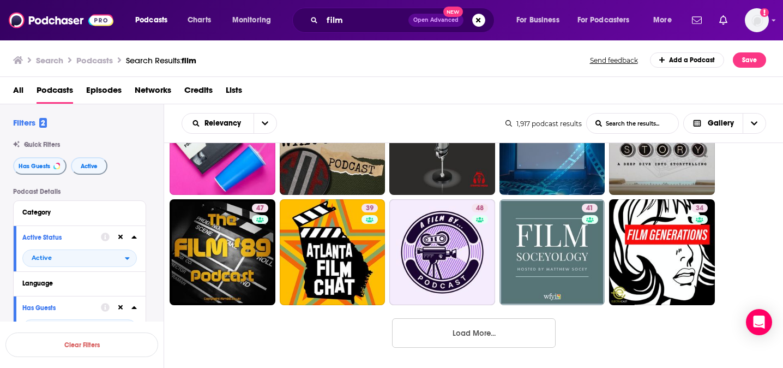
click at [479, 340] on button "Load More..." at bounding box center [474, 332] width 164 height 29
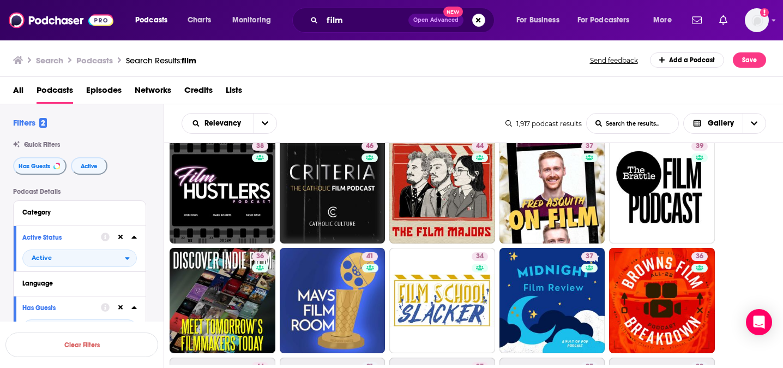
scroll to position [1339, 0]
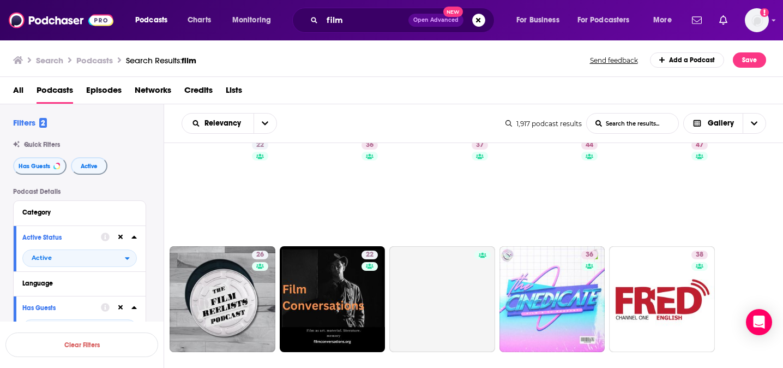
scroll to position [2046, 0]
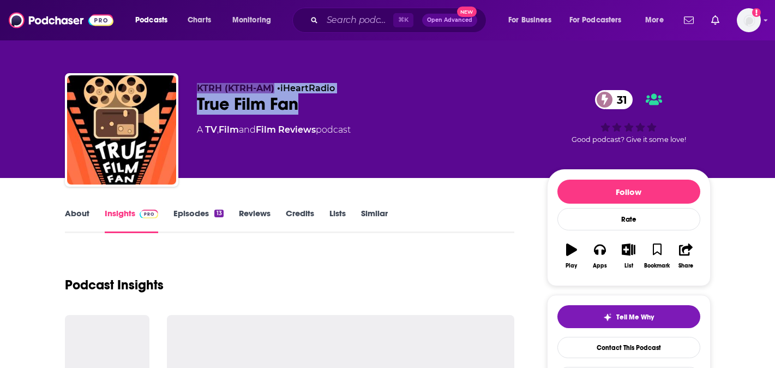
drag, startPoint x: 308, startPoint y: 99, endPoint x: 175, endPoint y: 97, distance: 133.1
click at [175, 97] on div "KTRH (KTRH-AM) • iHeartRadio True Film Fan 31 A TV , Film and Film Reviews podc…" at bounding box center [388, 132] width 646 height 118
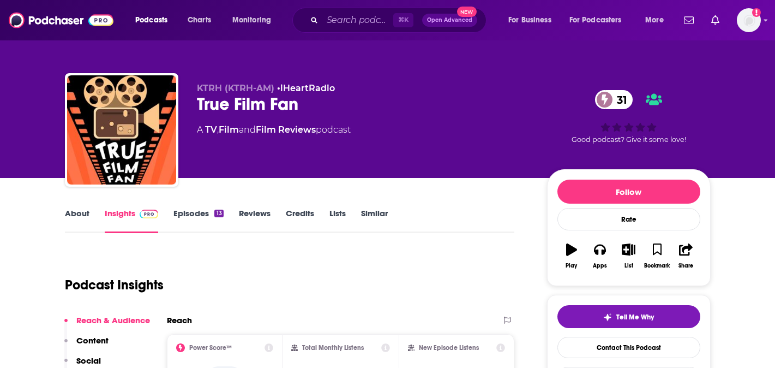
click at [248, 89] on span "KTRH (KTRH-AM)" at bounding box center [235, 88] width 77 height 10
drag, startPoint x: 321, startPoint y: 101, endPoint x: 191, endPoint y: 106, distance: 129.3
click at [191, 106] on div "KTRH (KTRH-AM) • iHeartRadio True Film Fan 31 A TV , Film and Film Reviews podc…" at bounding box center [388, 132] width 646 height 118
copy h2 "True Film Fan"
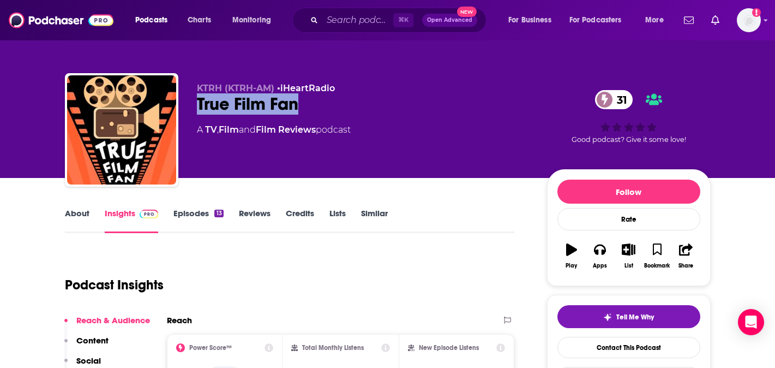
click at [100, 341] on p "Content" at bounding box center [92, 340] width 32 height 10
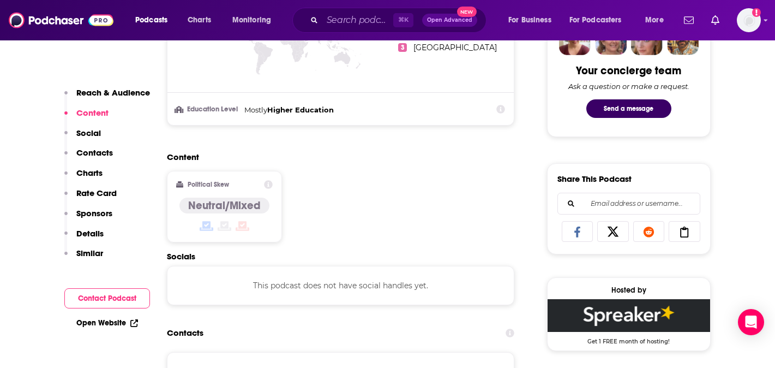
click at [92, 139] on button "Social" at bounding box center [82, 138] width 37 height 20
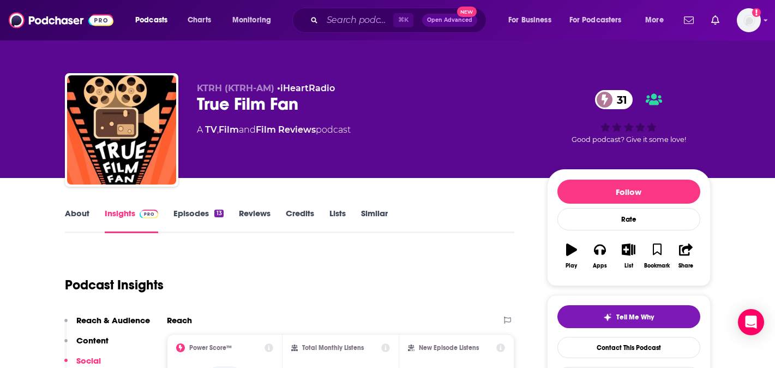
click at [105, 344] on p "Content" at bounding box center [92, 340] width 32 height 10
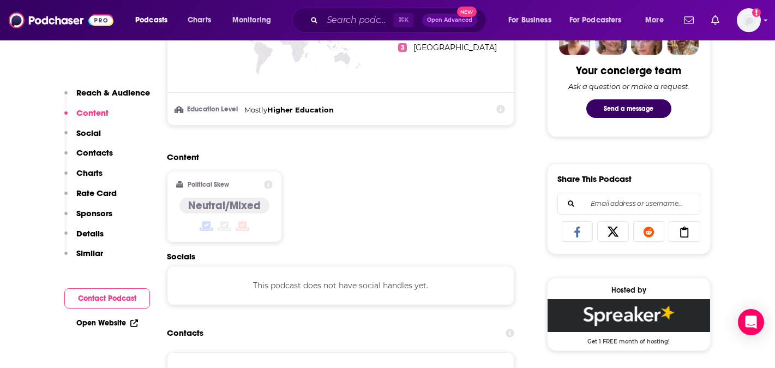
click at [97, 151] on p "Contacts" at bounding box center [94, 152] width 37 height 10
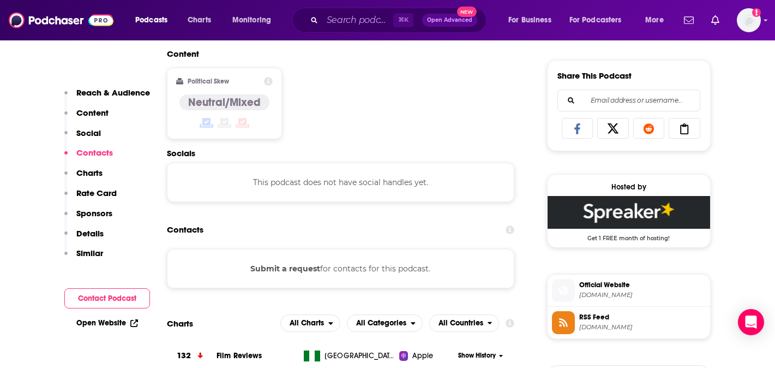
scroll to position [732, 0]
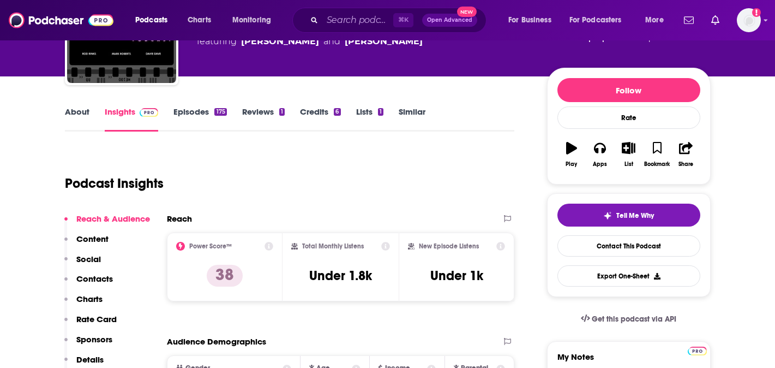
scroll to position [109, 0]
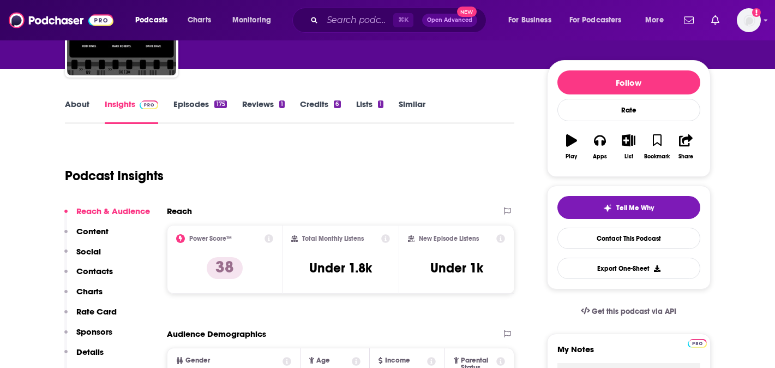
click at [89, 269] on p "Contacts" at bounding box center [94, 271] width 37 height 10
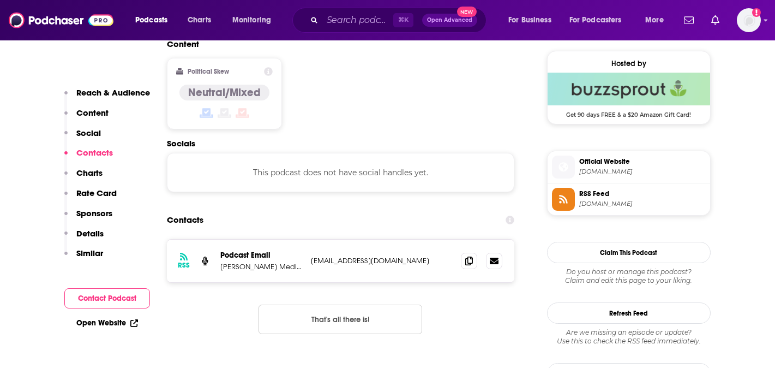
scroll to position [878, 0]
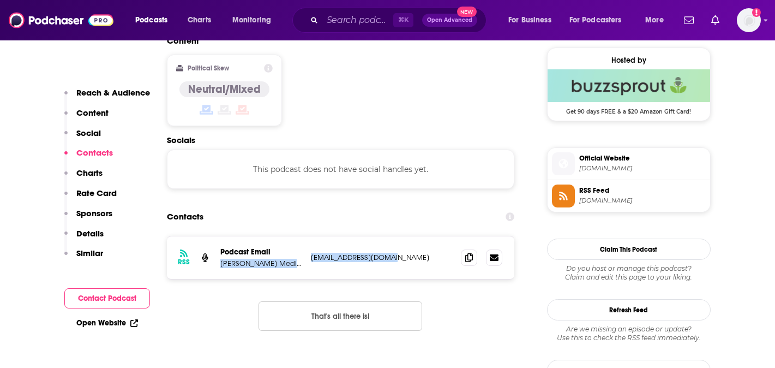
drag, startPoint x: 404, startPoint y: 204, endPoint x: 298, endPoint y: 203, distance: 105.8
click at [0, 0] on div "Podcast Email [PERSON_NAME] Media LLC [EMAIL_ADDRESS][DOMAIN_NAME] [EMAIL_ADDRE…" at bounding box center [0, 0] width 0 height 0
click at [468, 252] on icon at bounding box center [469, 256] width 8 height 9
